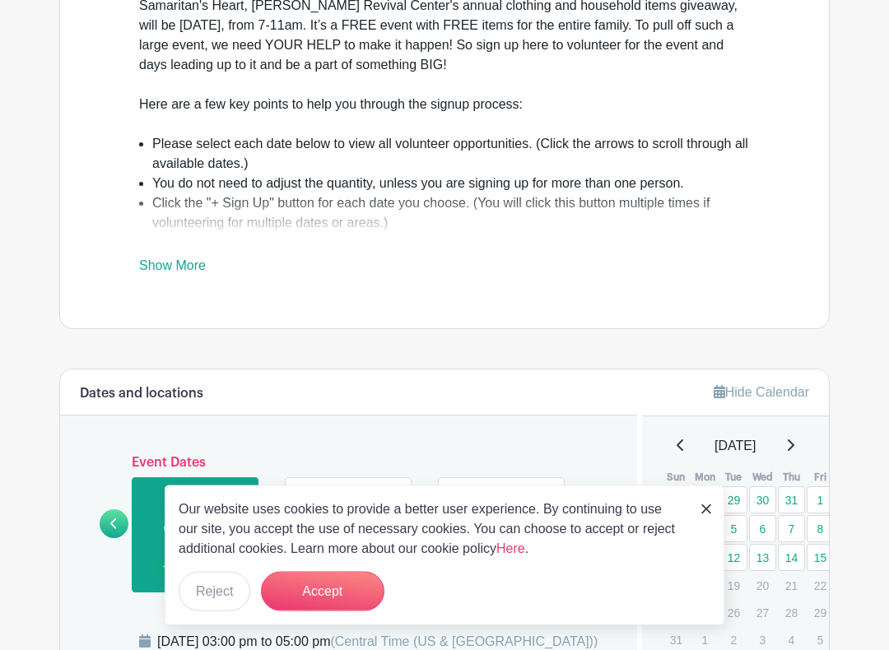
scroll to position [563, 0]
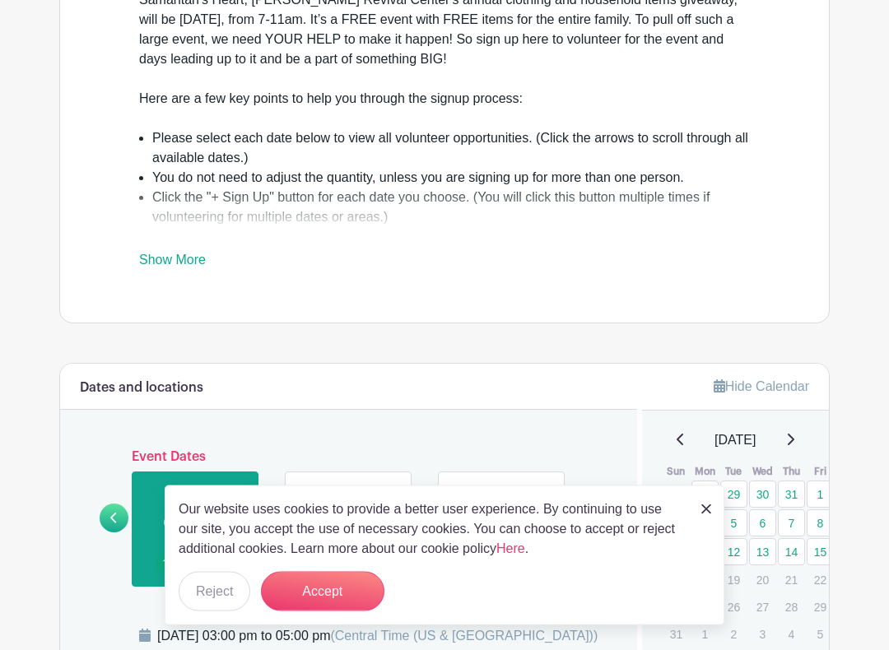
click at [708, 499] on link at bounding box center [706, 509] width 10 height 20
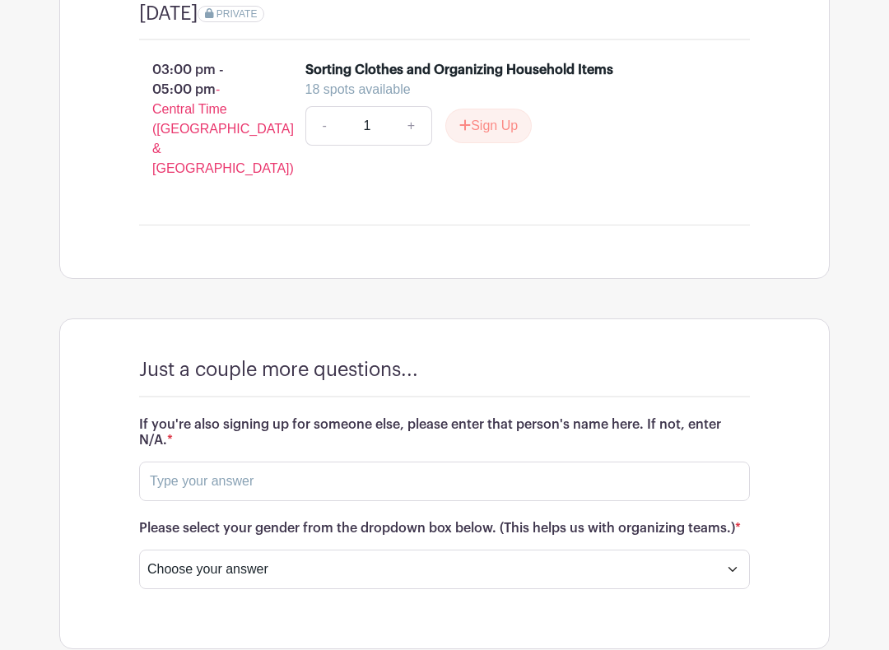
scroll to position [1347, 0]
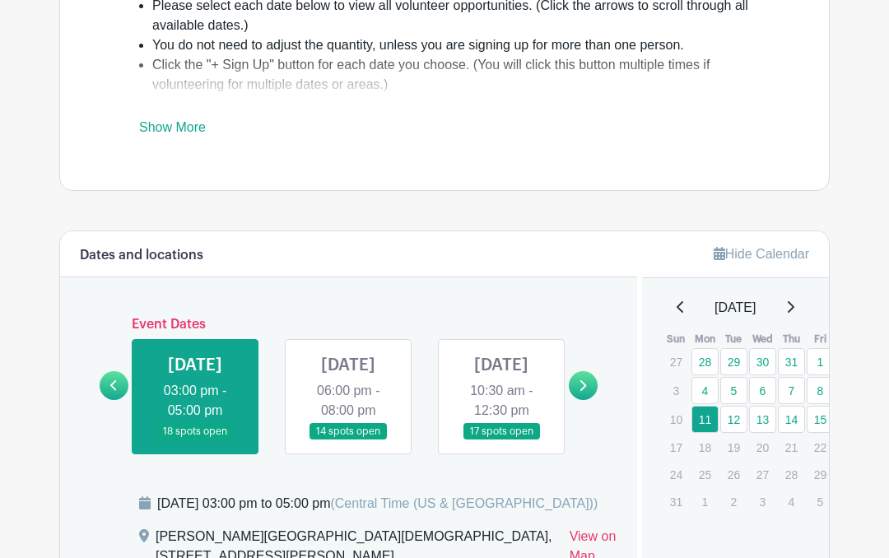
click at [590, 397] on link at bounding box center [583, 386] width 29 height 29
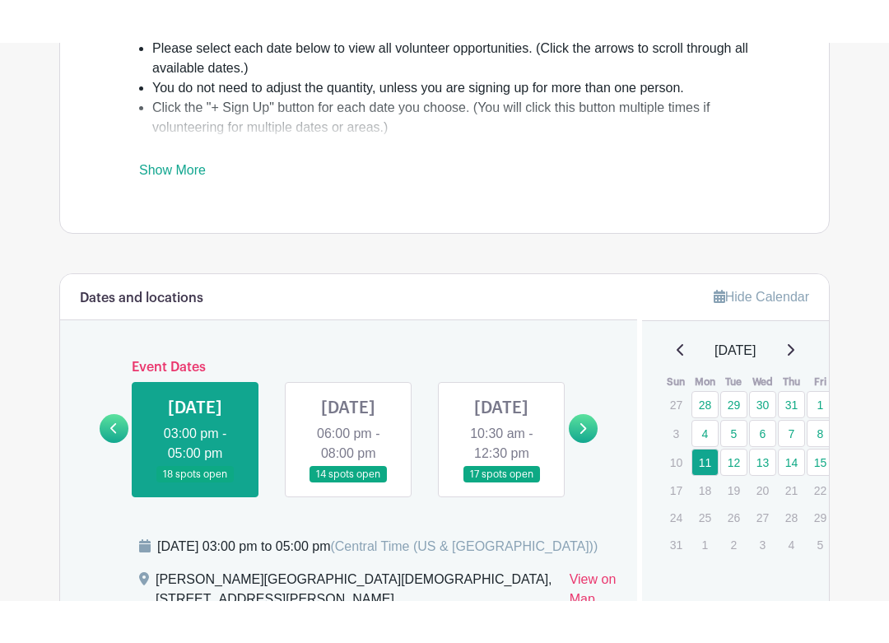
scroll to position [696, 0]
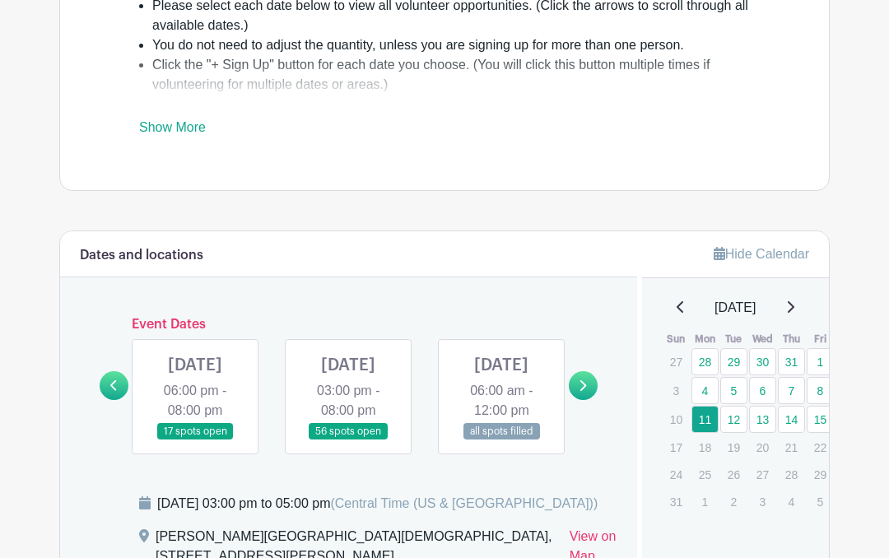
click at [583, 435] on div "Event Dates [DATE] 06:00 pm - 08:00 pm 17 spots open [DATE] 06:00 pm - 08:00 pm…" at bounding box center [349, 385] width 498 height 137
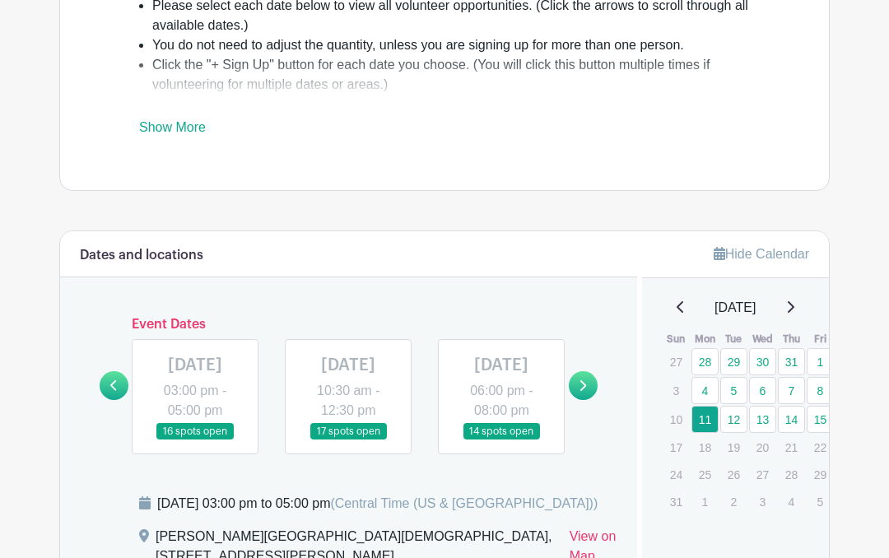
click at [583, 392] on icon at bounding box center [581, 385] width 7 height 12
click at [589, 392] on link at bounding box center [583, 385] width 29 height 29
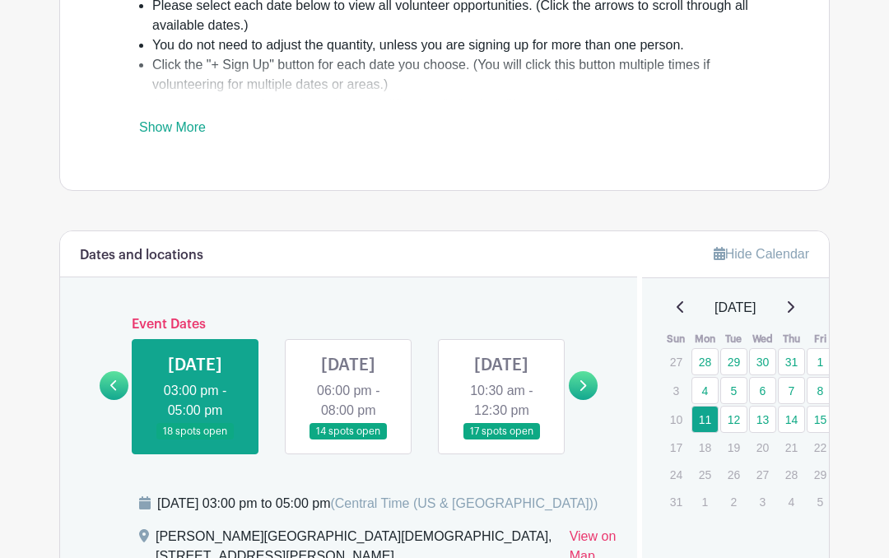
click at [195, 440] on link at bounding box center [195, 440] width 0 height 0
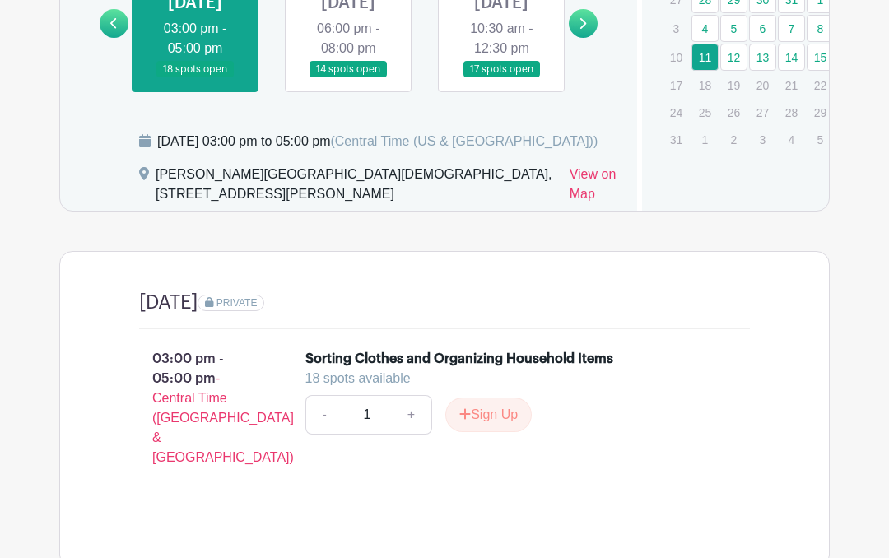
scroll to position [1057, 0]
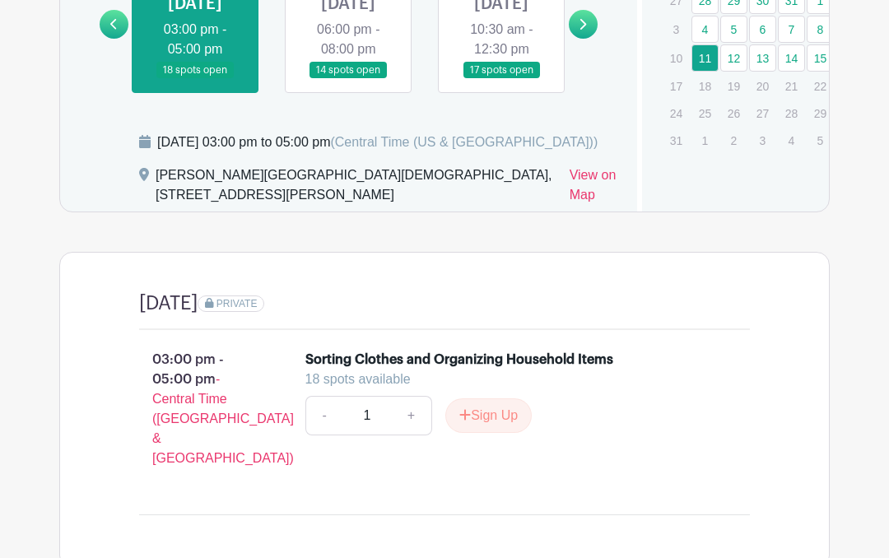
click at [495, 433] on button "Sign Up" at bounding box center [488, 415] width 86 height 35
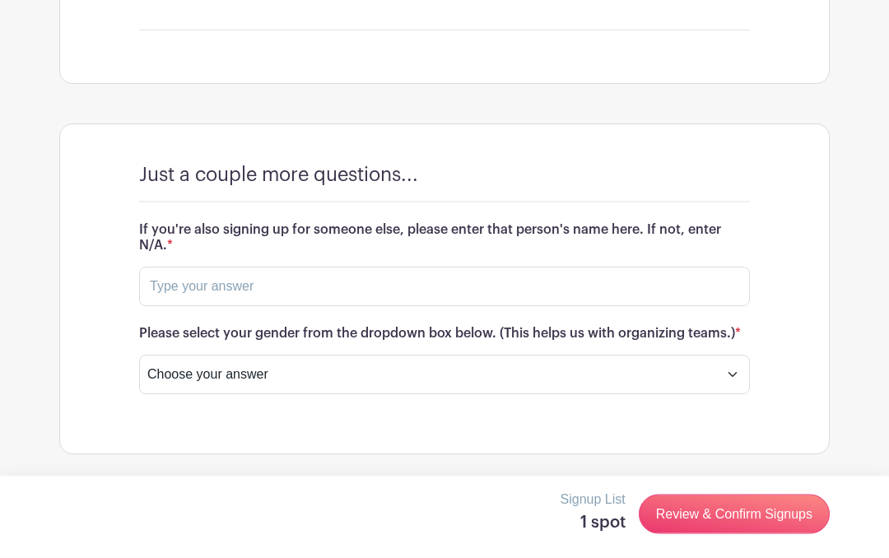
scroll to position [1551, 0]
click at [694, 286] on input "text" at bounding box center [444, 286] width 611 height 39
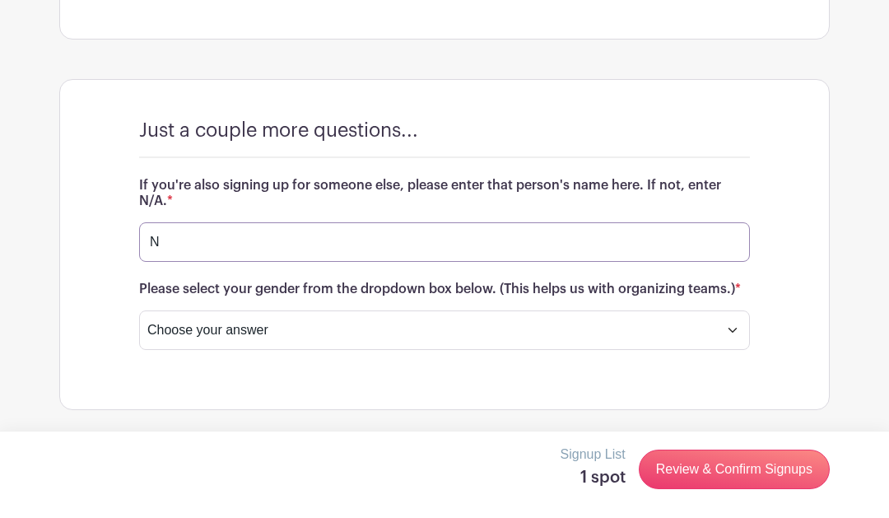
scroll to position [1596, 0]
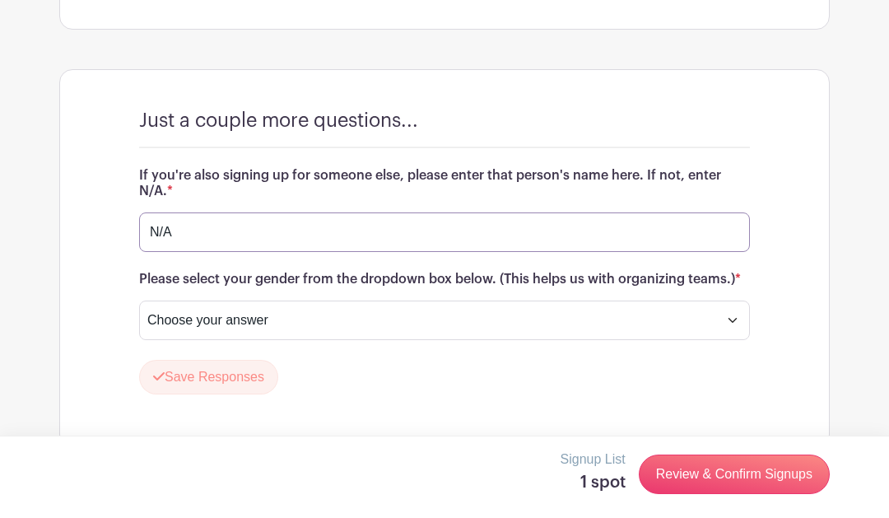
type input "N/A"
click at [737, 337] on select "Choose your answer [DEMOGRAPHIC_DATA] [DEMOGRAPHIC_DATA] I prefer not to answer" at bounding box center [444, 319] width 611 height 39
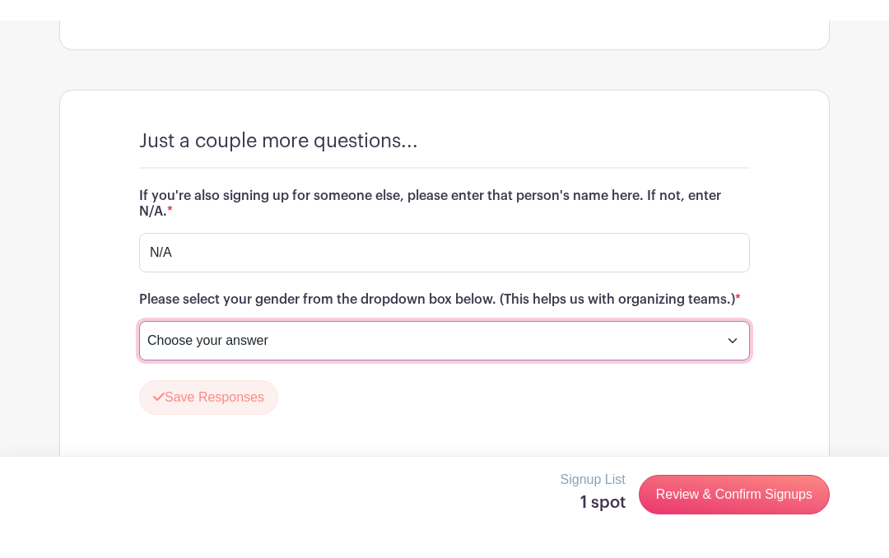
scroll to position [1599, 0]
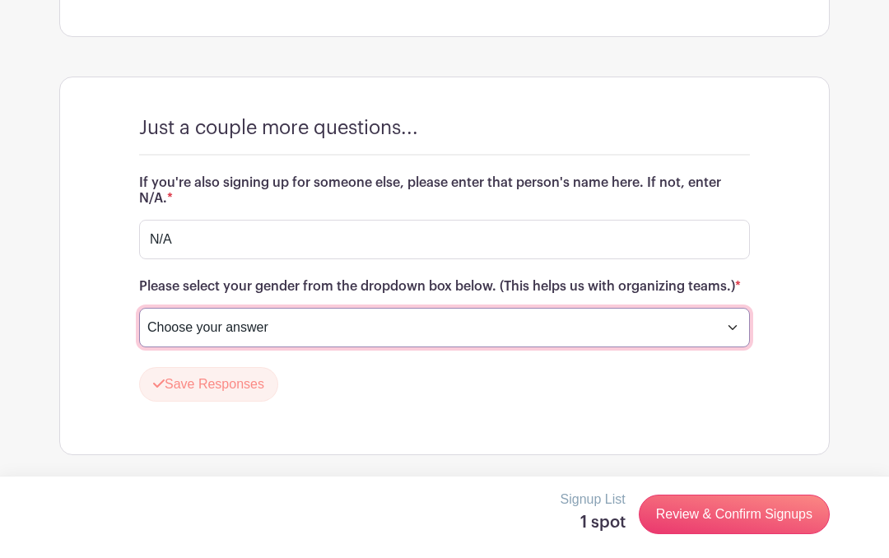
select select "4346"
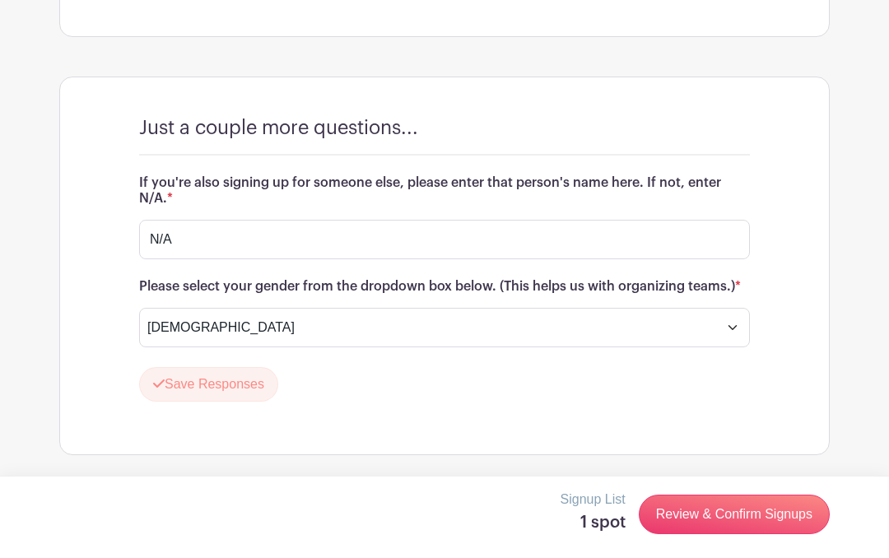
click at [747, 527] on link "Review & Confirm Signups" at bounding box center [734, 514] width 191 height 39
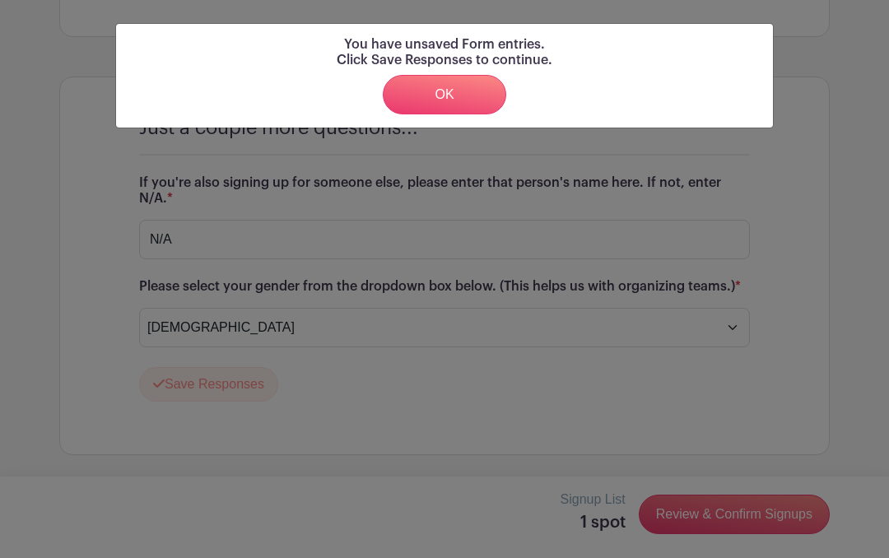
click at [455, 100] on link "OK" at bounding box center [444, 94] width 123 height 39
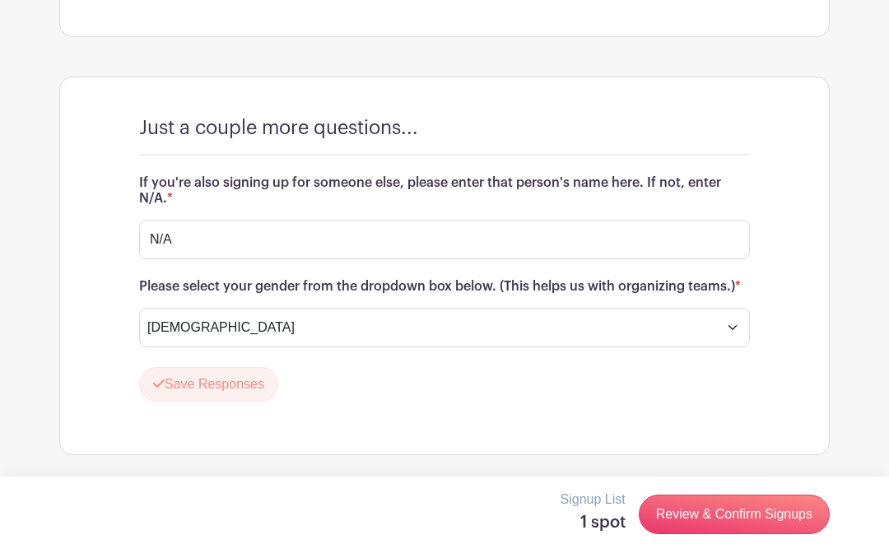
click at [228, 386] on button "Save Responses" at bounding box center [208, 384] width 139 height 35
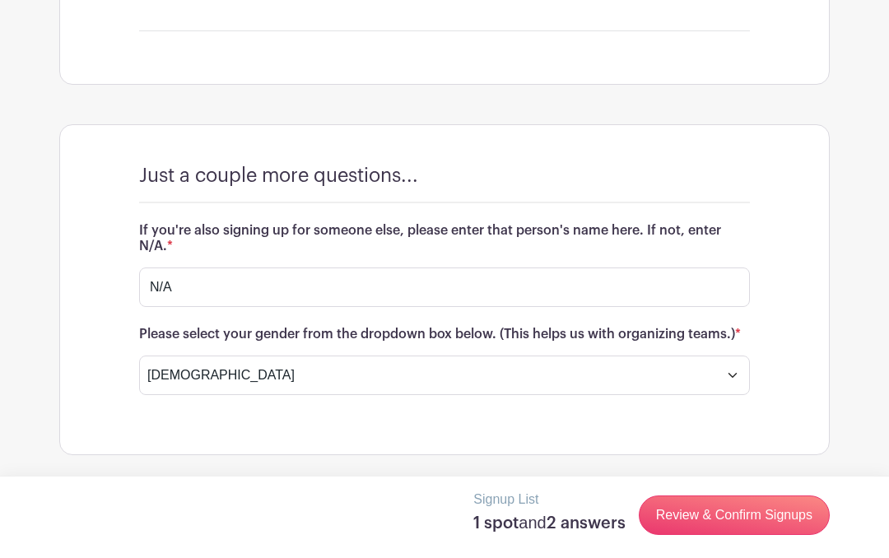
click at [758, 526] on link "Review & Confirm Signups" at bounding box center [734, 514] width 191 height 39
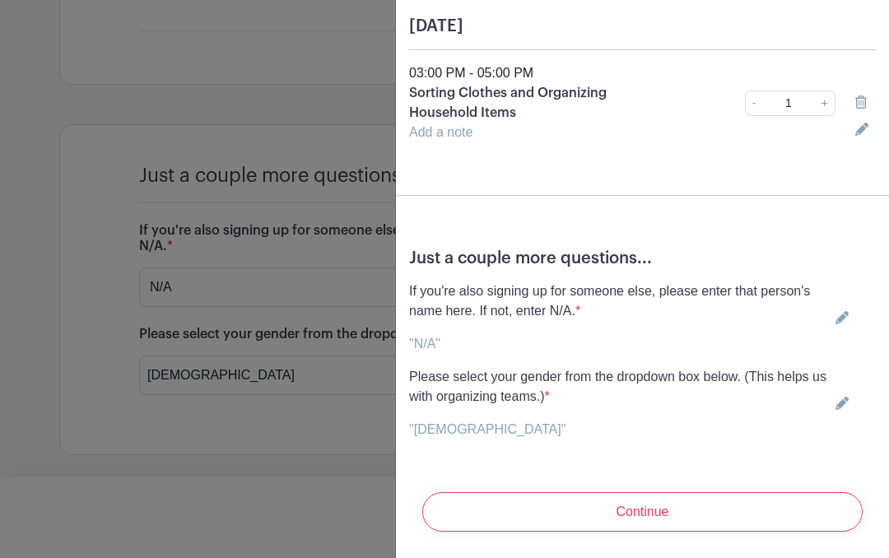
scroll to position [160, 0]
click at [728, 517] on input "Continue" at bounding box center [642, 511] width 440 height 39
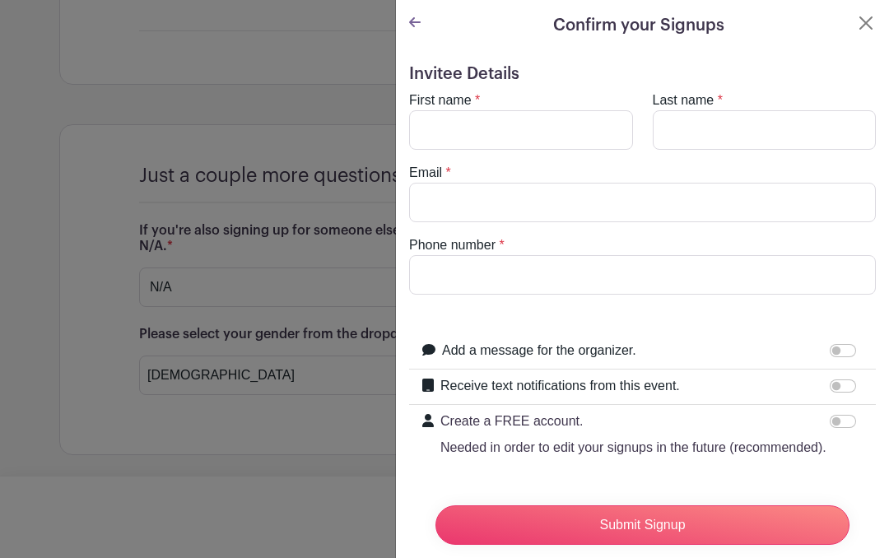
scroll to position [0, 0]
click at [532, 133] on input "First name" at bounding box center [521, 129] width 224 height 39
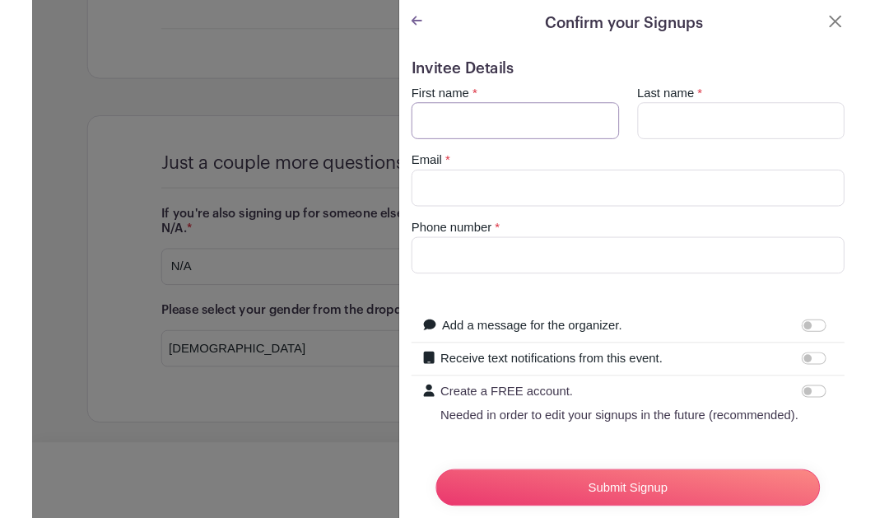
scroll to position [1591, 0]
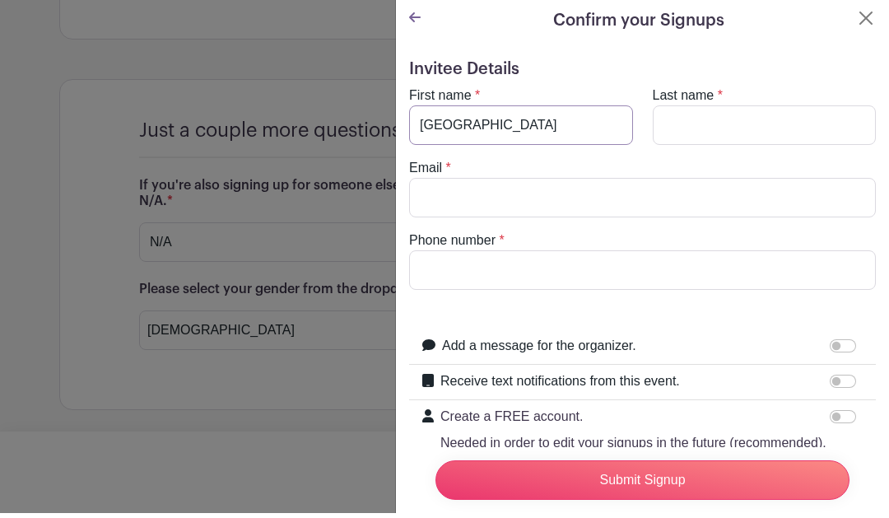
type input "[GEOGRAPHIC_DATA]"
click at [731, 114] on input "Last name" at bounding box center [765, 129] width 224 height 39
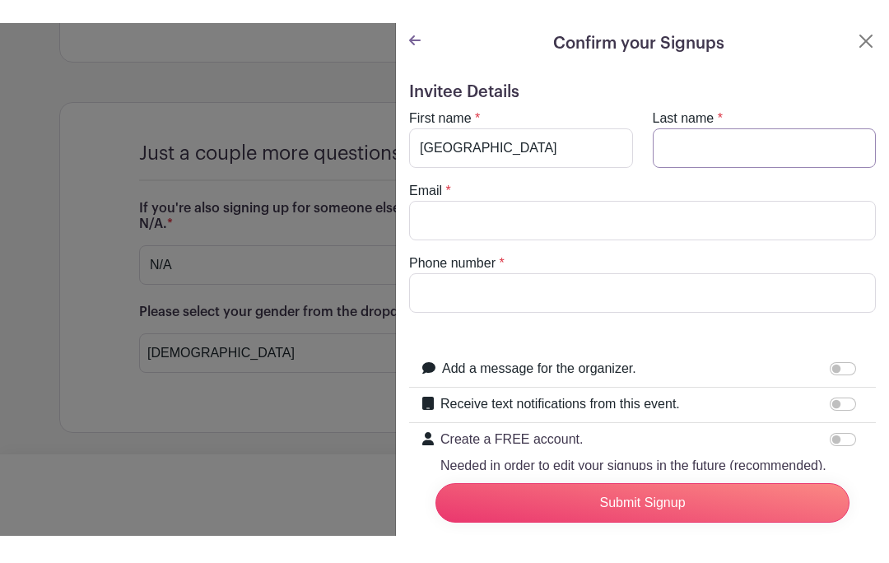
scroll to position [1546, 0]
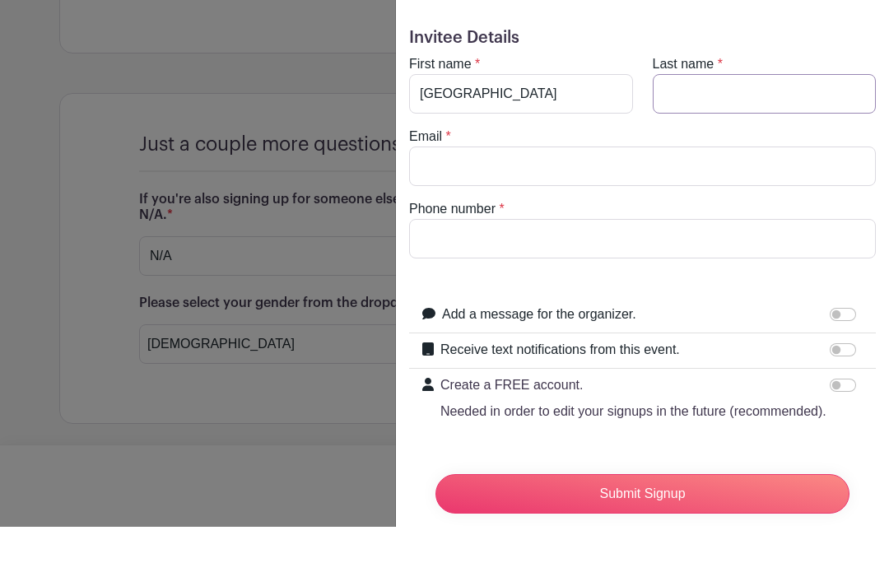
click at [738, 110] on input "Last name" at bounding box center [765, 129] width 224 height 39
type input "[PERSON_NAME]"
click at [609, 183] on input "Email" at bounding box center [642, 202] width 467 height 39
type input "[EMAIL_ADDRESS][DOMAIN_NAME]"
click at [656, 255] on input "Phone number" at bounding box center [642, 274] width 467 height 39
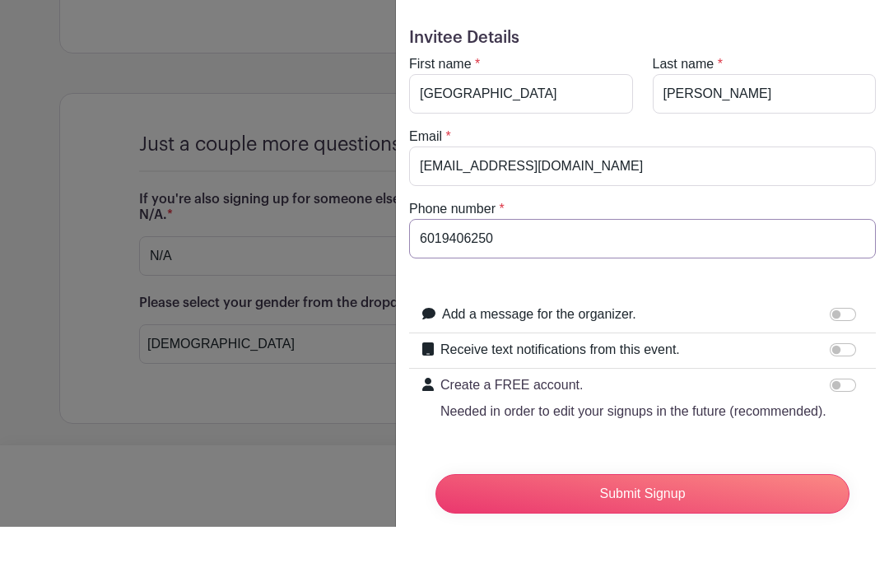
type input "6019406250"
click at [690, 510] on input "Submit Signup" at bounding box center [642, 529] width 414 height 39
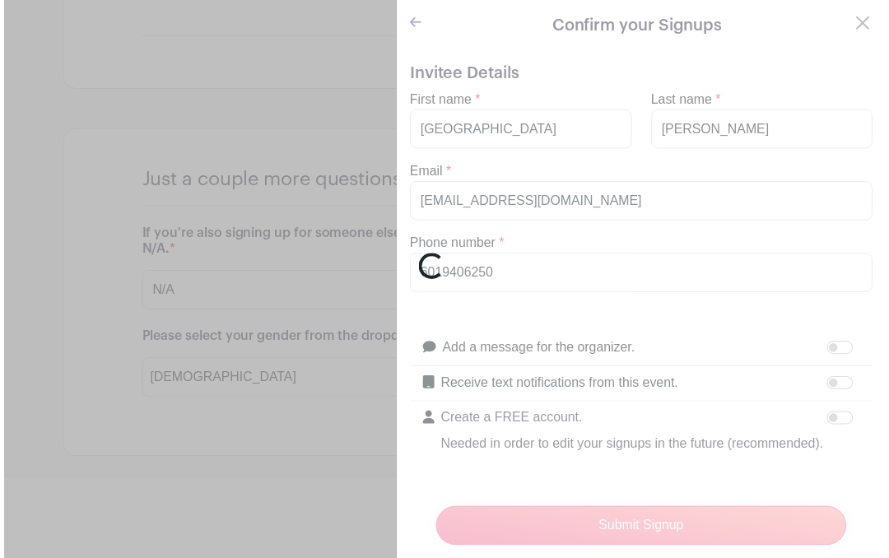
scroll to position [1551, 0]
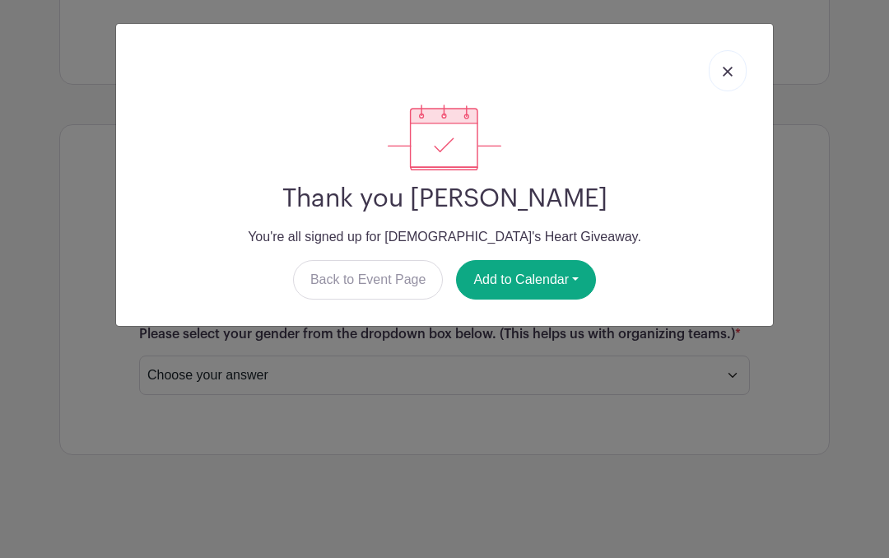
click at [732, 62] on link at bounding box center [727, 70] width 38 height 41
